Goal: Information Seeking & Learning: Learn about a topic

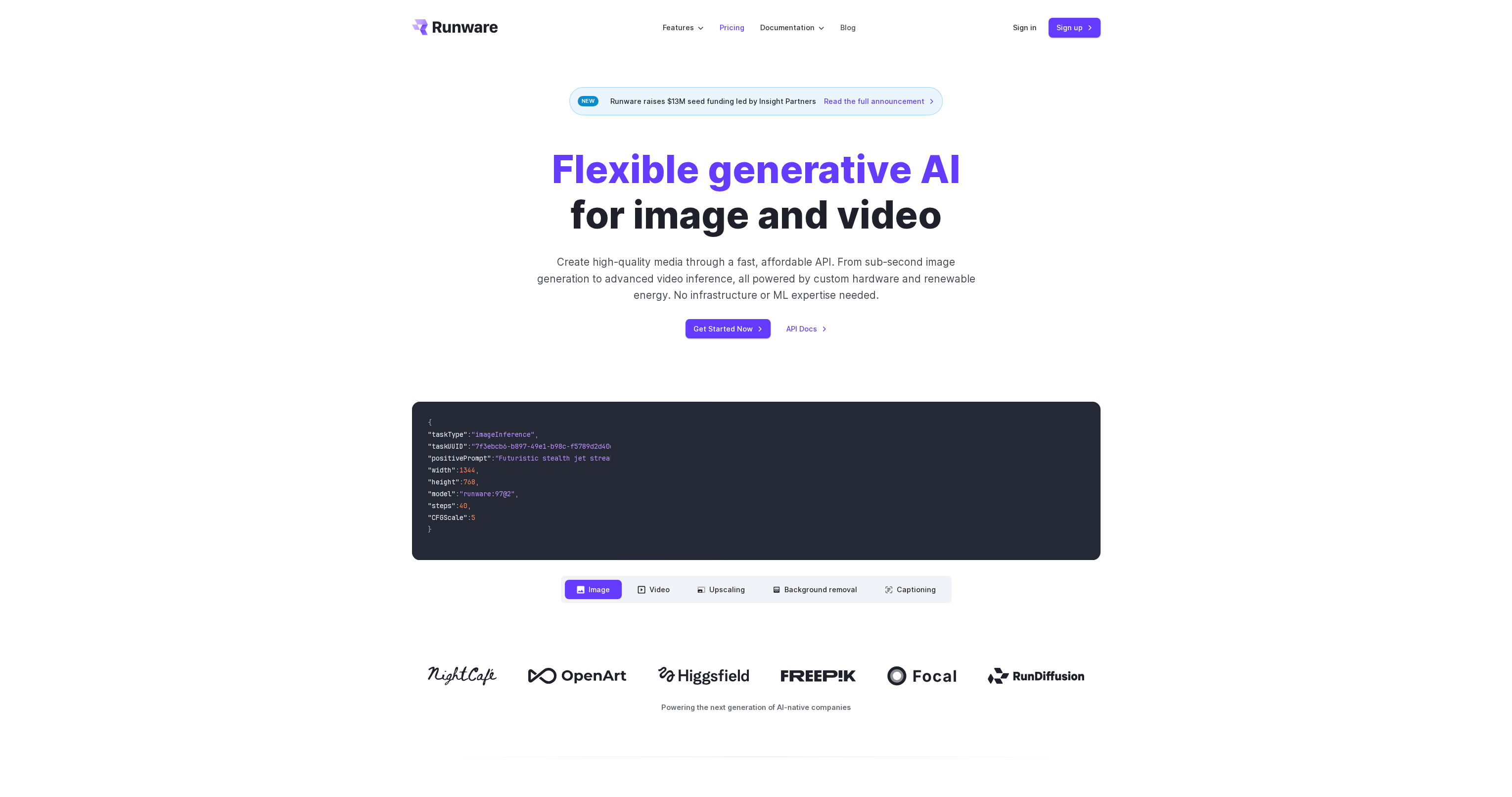
click at [725, 30] on link "Pricing" at bounding box center [732, 28] width 25 height 12
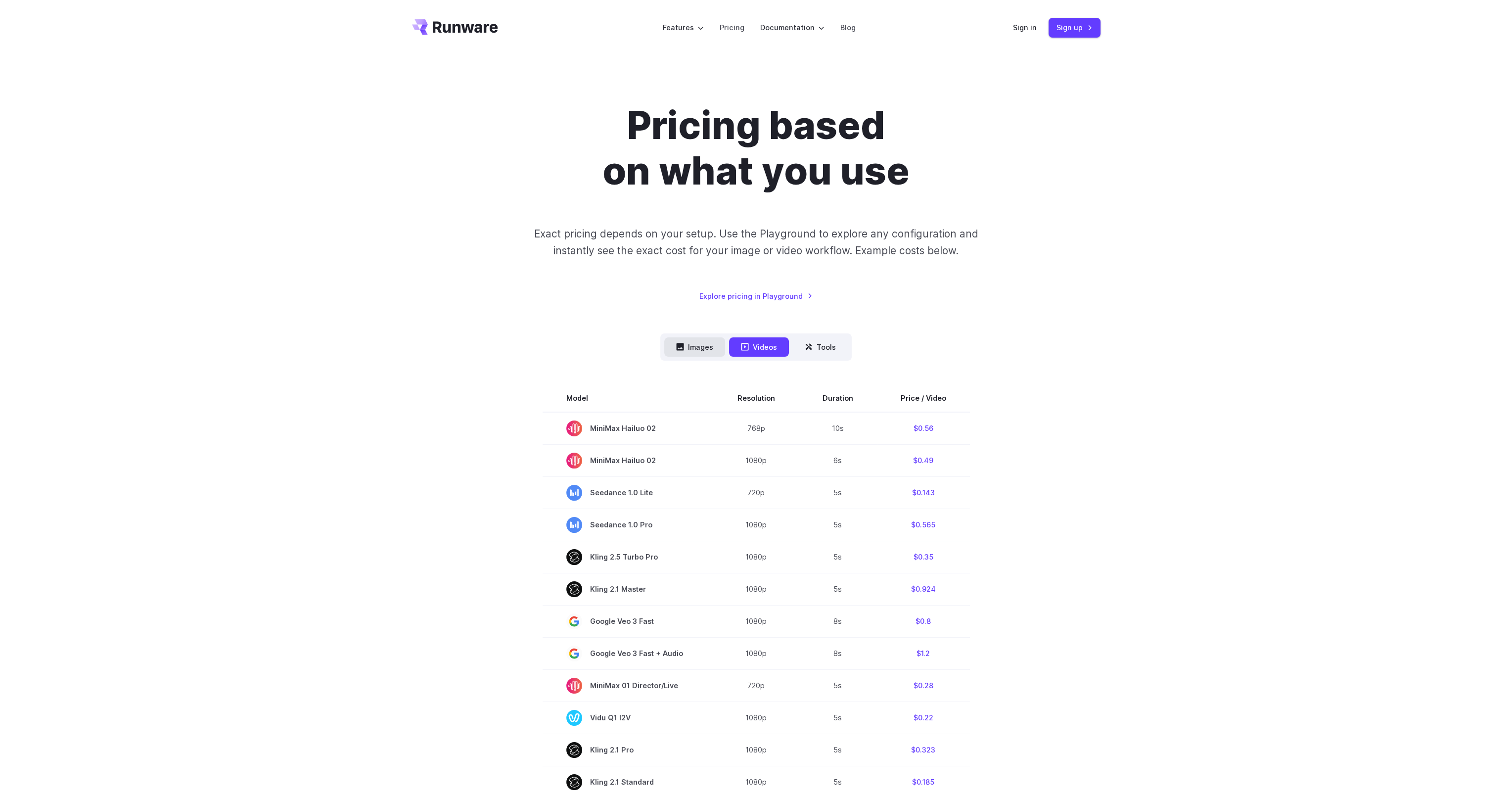
click at [696, 349] on button "Images" at bounding box center [694, 347] width 61 height 19
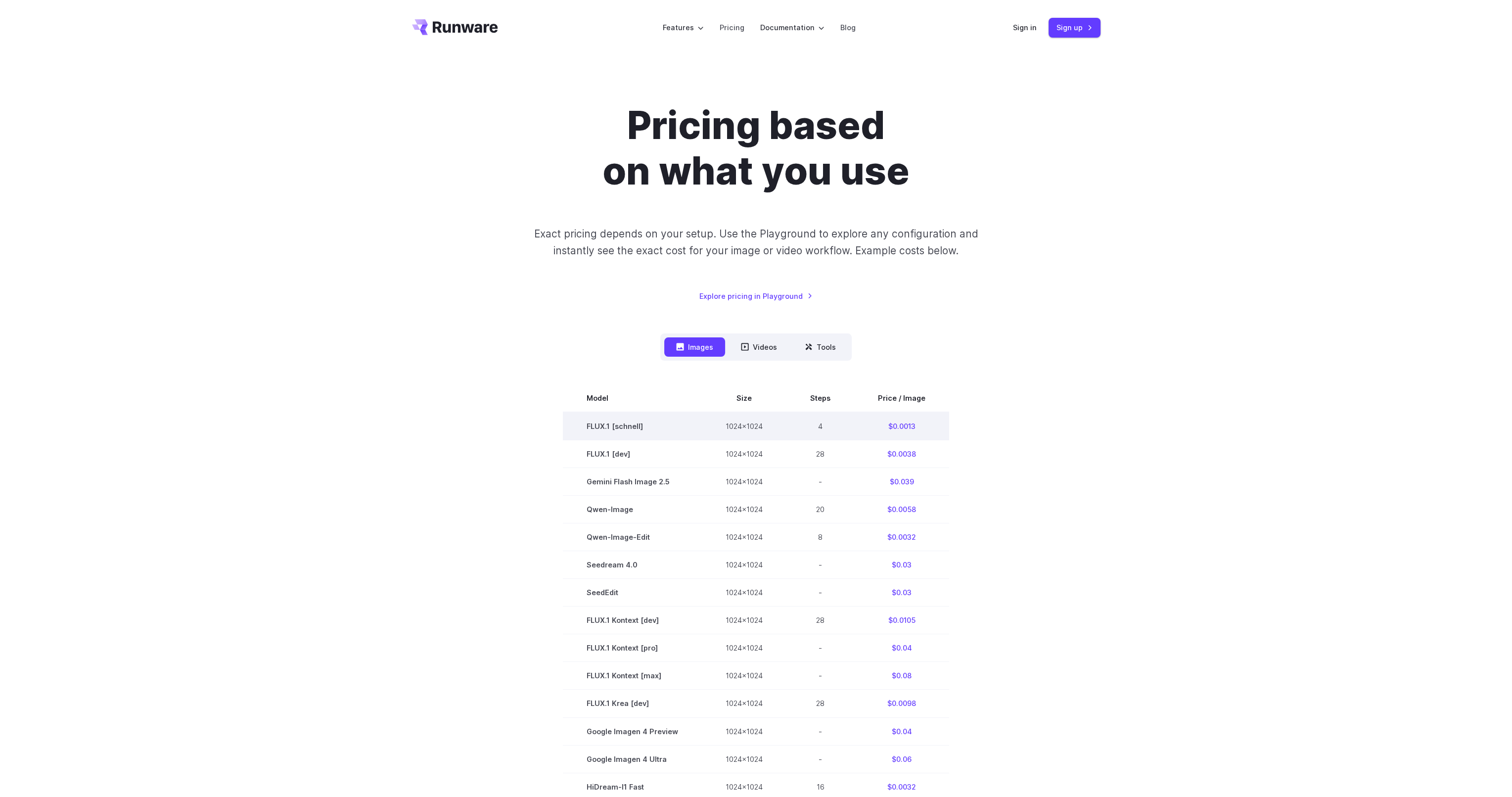
click at [602, 426] on td "FLUX.1 [schnell]" at bounding box center [632, 426] width 139 height 28
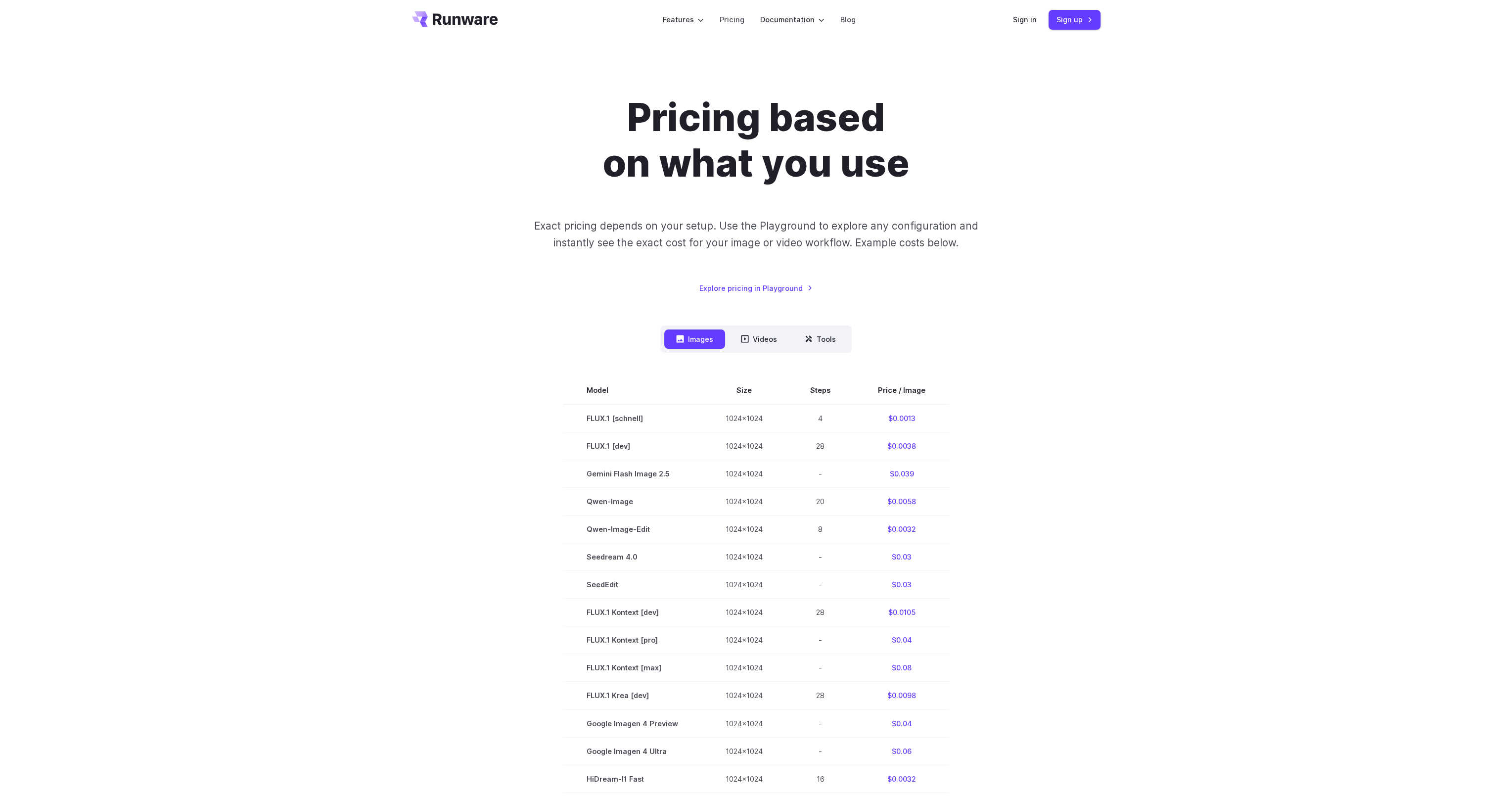
drag, startPoint x: 963, startPoint y: 295, endPoint x: 963, endPoint y: 306, distance: 11.0
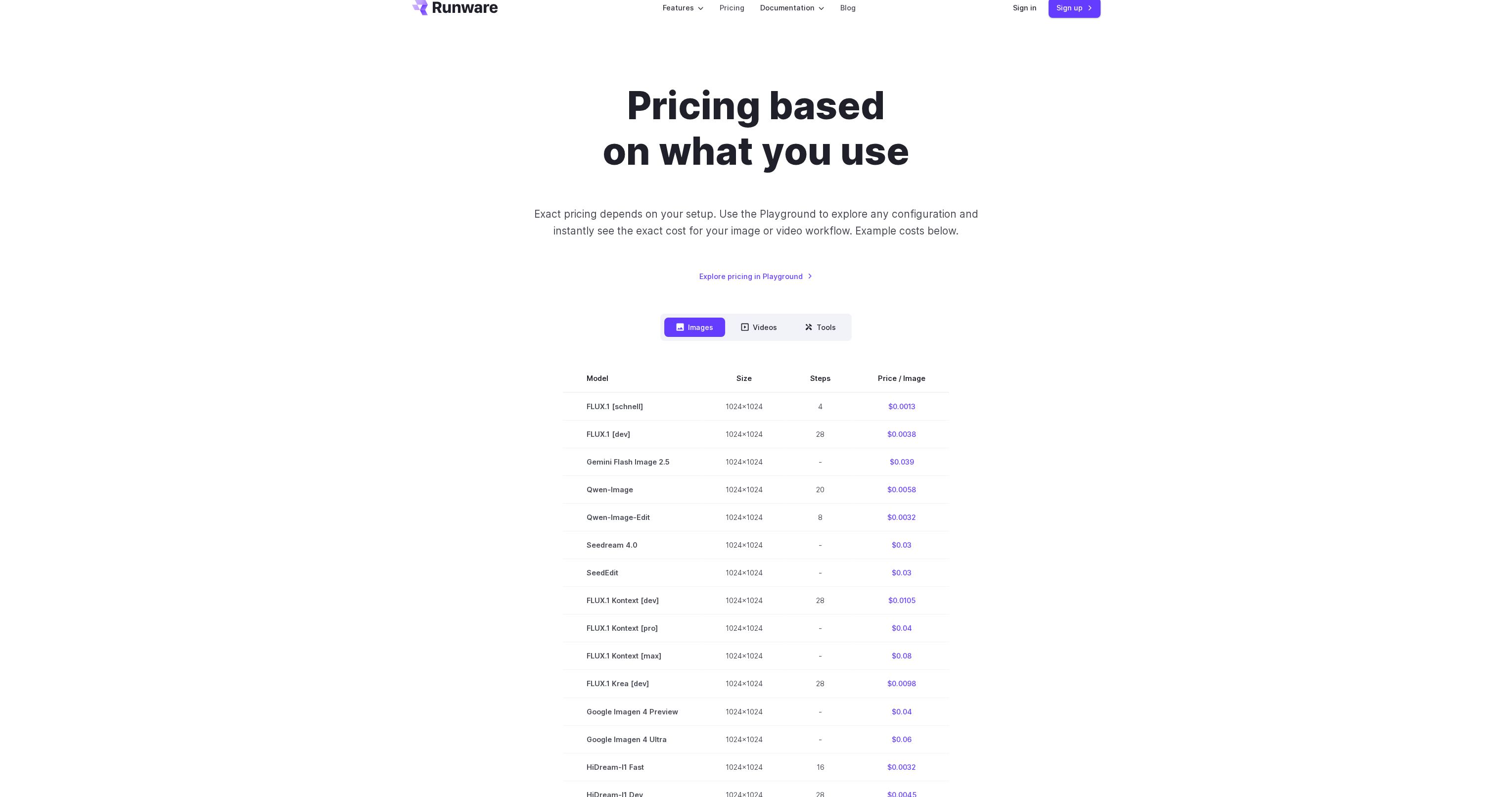
drag, startPoint x: 963, startPoint y: 284, endPoint x: 963, endPoint y: 297, distance: 13.0
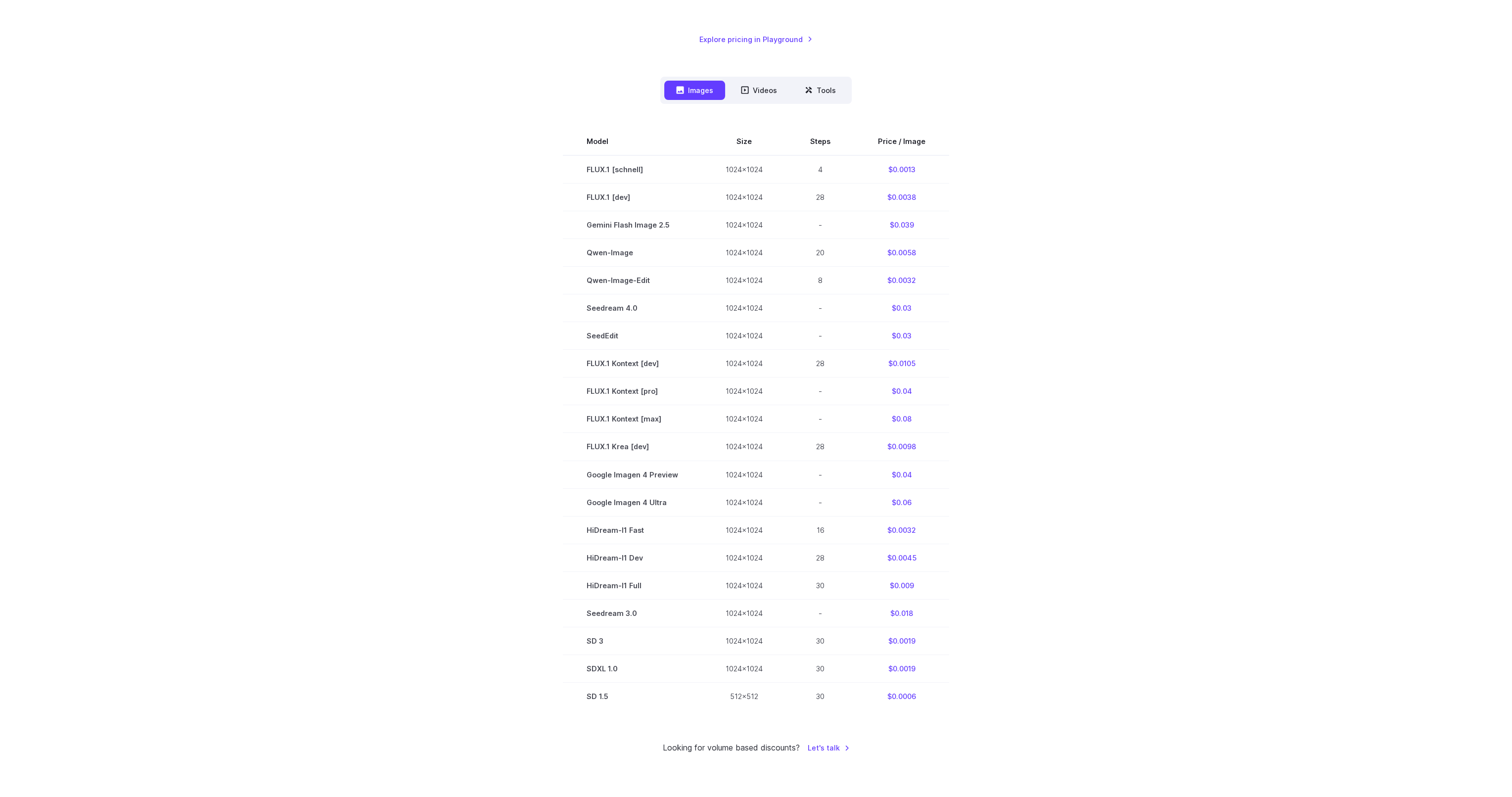
drag, startPoint x: 964, startPoint y: 290, endPoint x: 960, endPoint y: 333, distance: 43.2
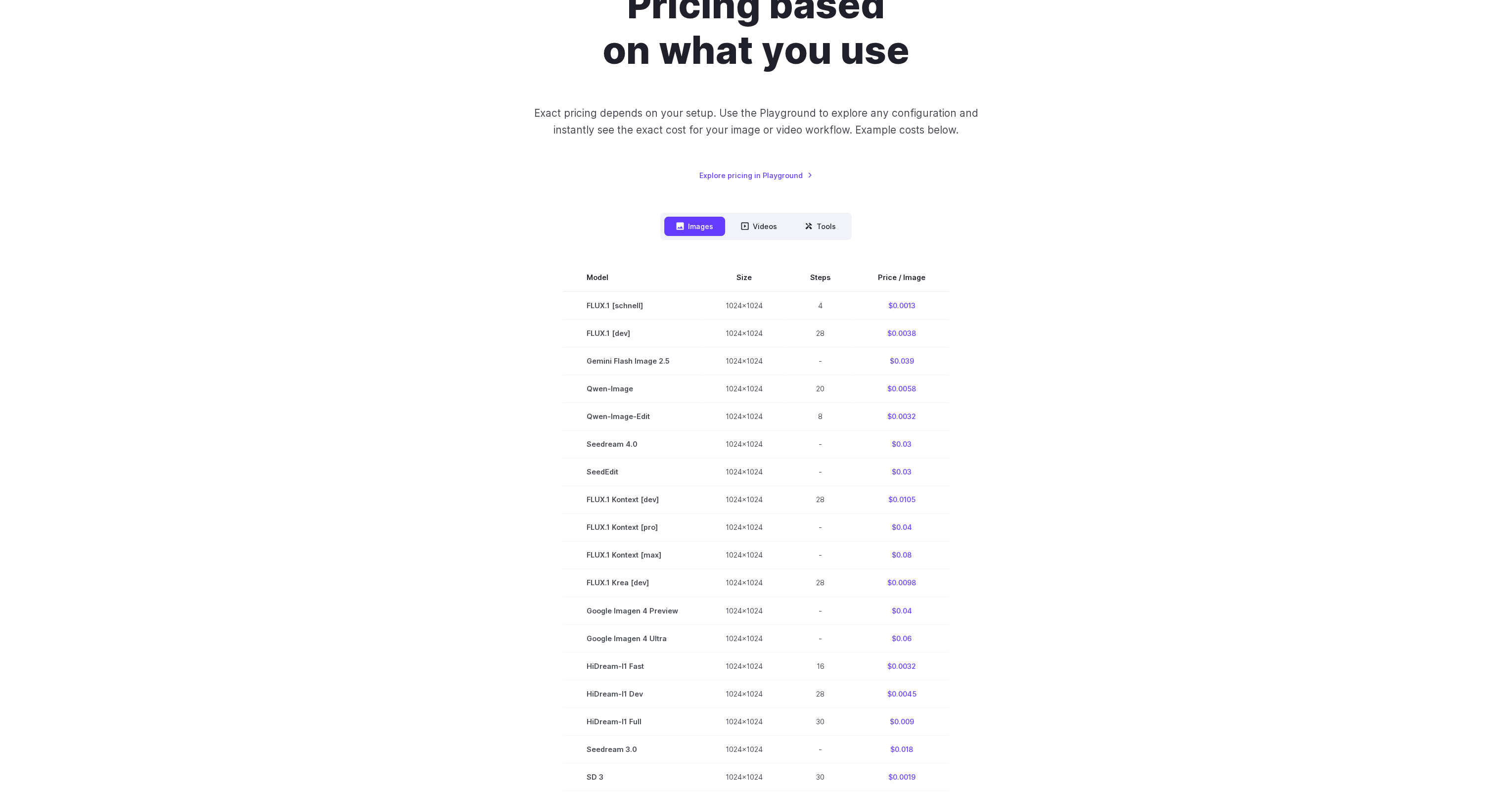
scroll to position [0, 0]
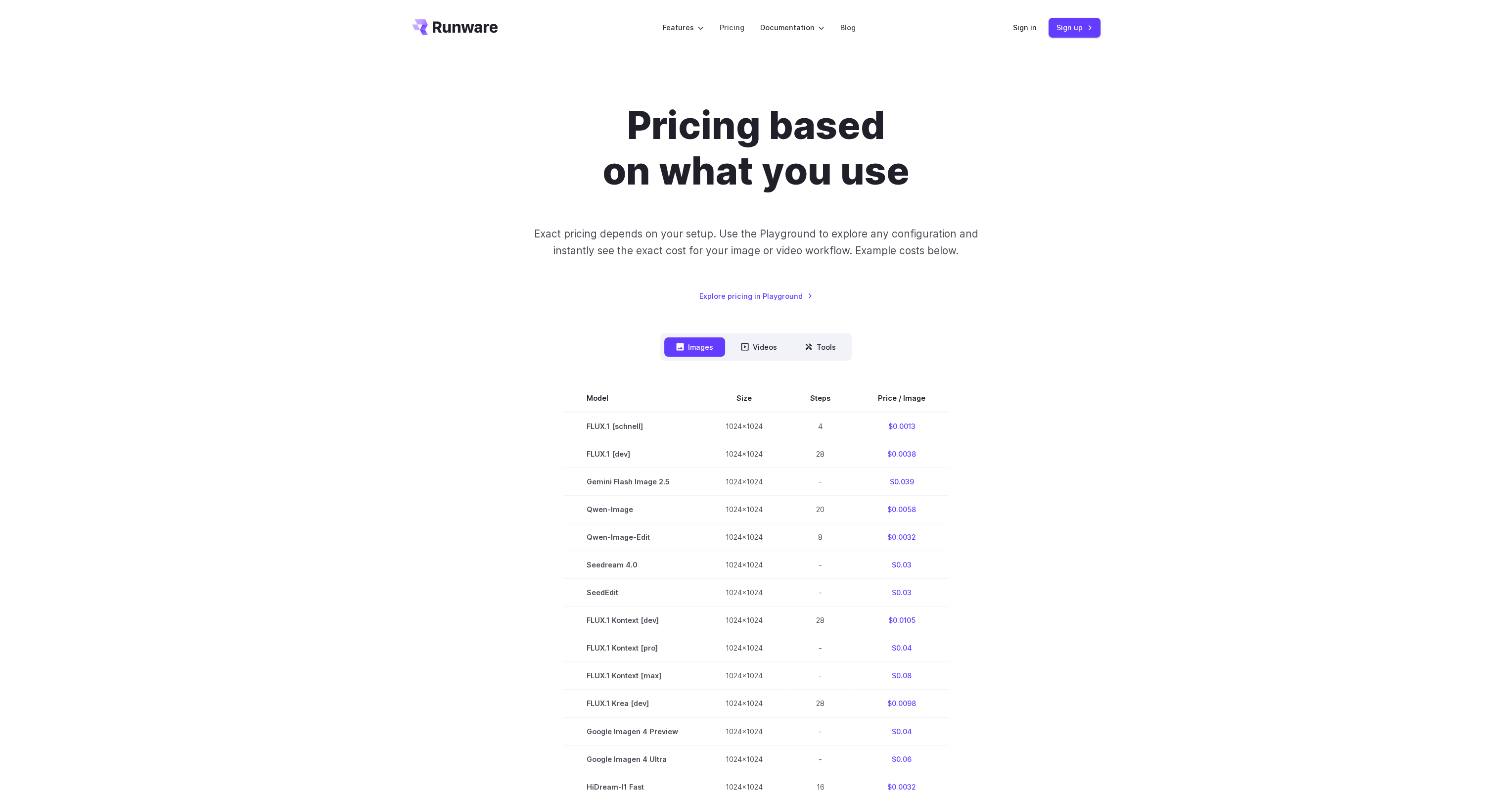
drag, startPoint x: 965, startPoint y: 404, endPoint x: 952, endPoint y: 281, distance: 123.7
click at [481, 29] on icon "Go to /" at bounding box center [466, 27] width 66 height 12
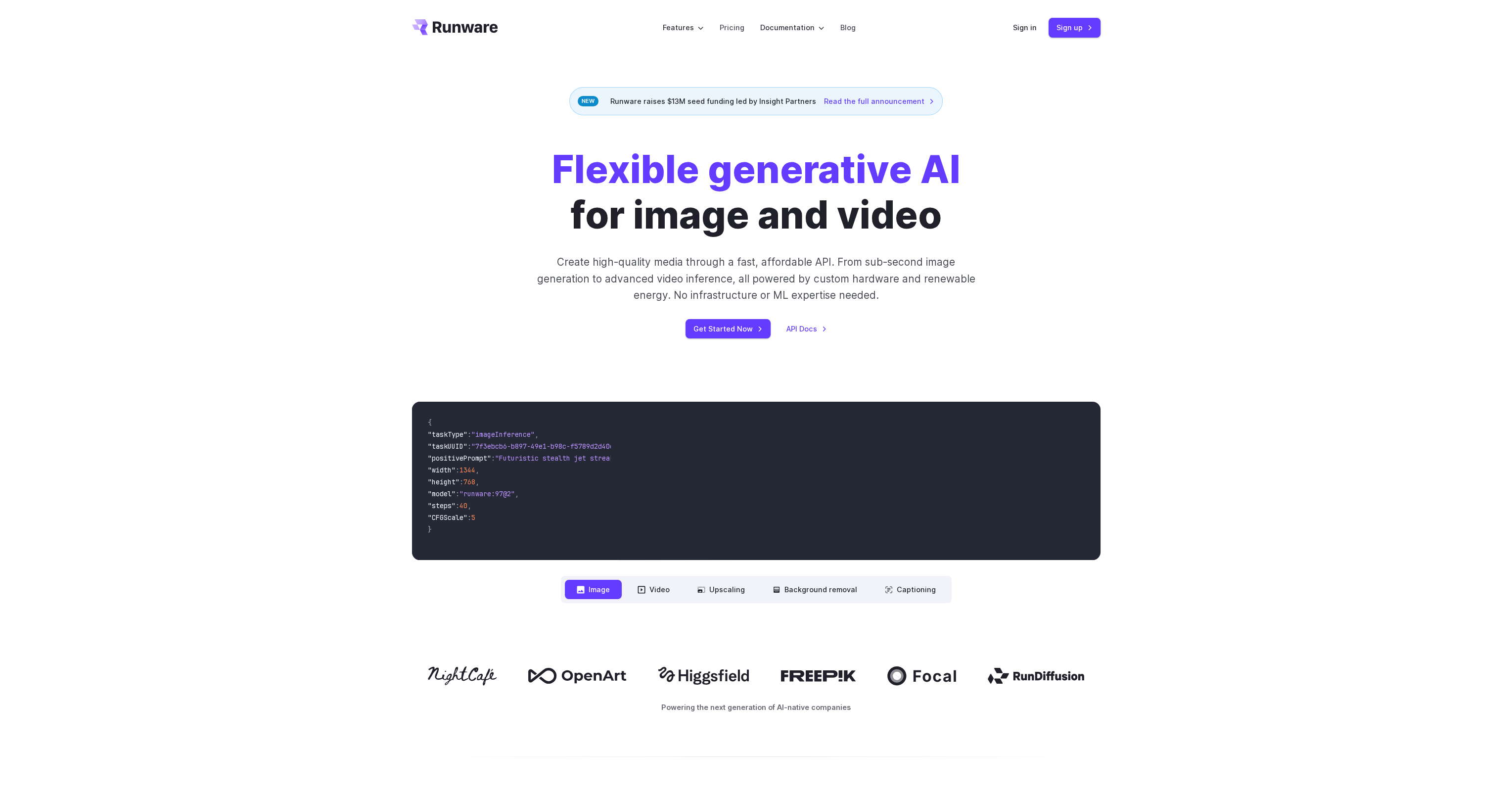
click at [645, 101] on div "Runware raises $13M seed funding led by Insight Partners Read the full announce…" at bounding box center [755, 101] width 373 height 28
click at [683, 101] on div "Runware raises $13M seed funding led by Insight Partners Read the full announce…" at bounding box center [755, 101] width 373 height 28
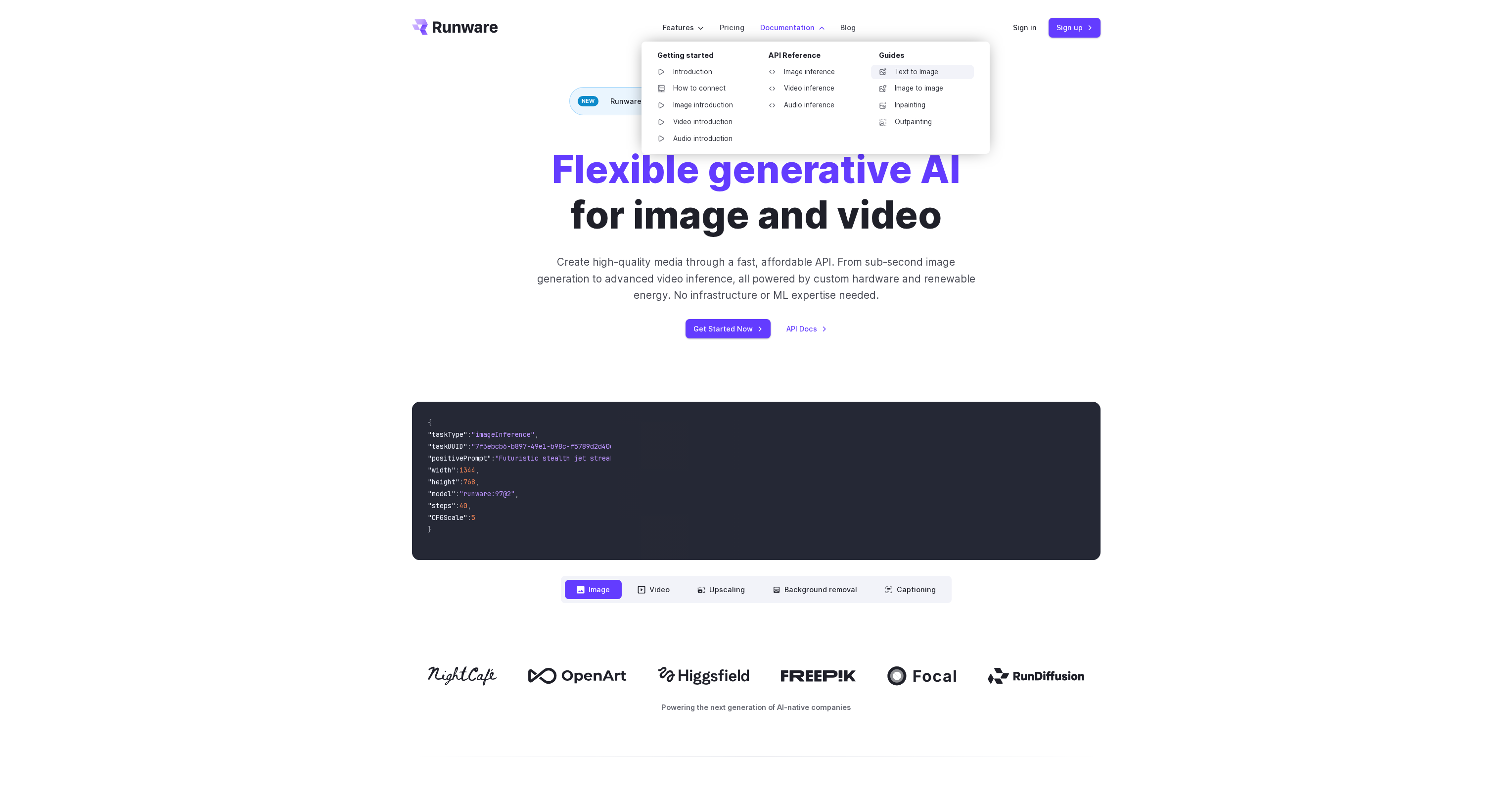
click at [907, 72] on link "Text to Image" at bounding box center [922, 72] width 103 height 15
